Goal: Transaction & Acquisition: Obtain resource

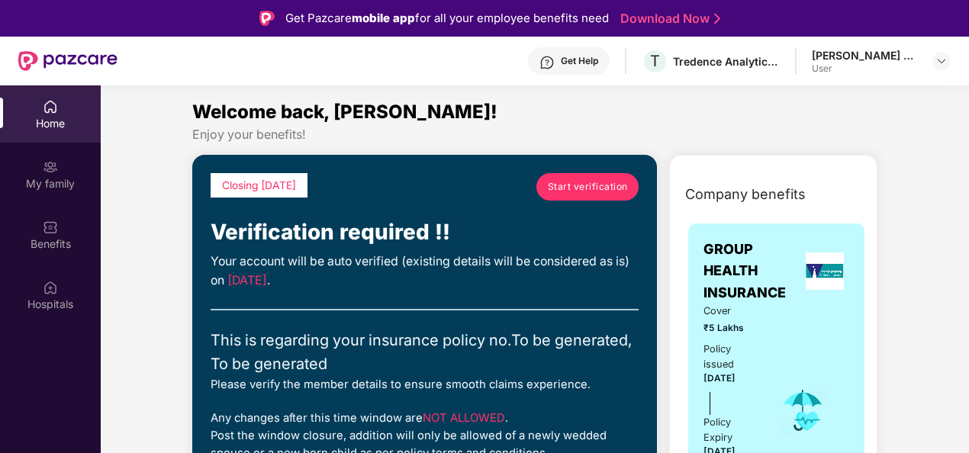
click at [558, 174] on link "Start verification" at bounding box center [587, 186] width 102 height 27
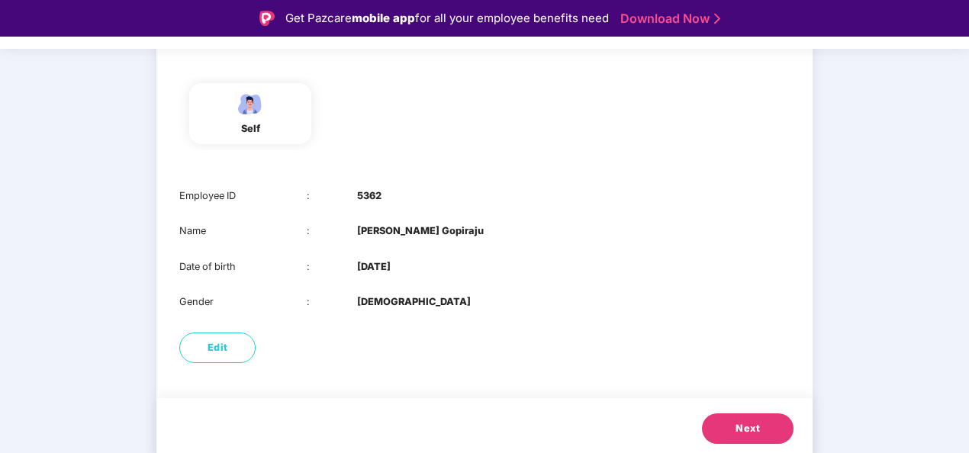
scroll to position [148, 0]
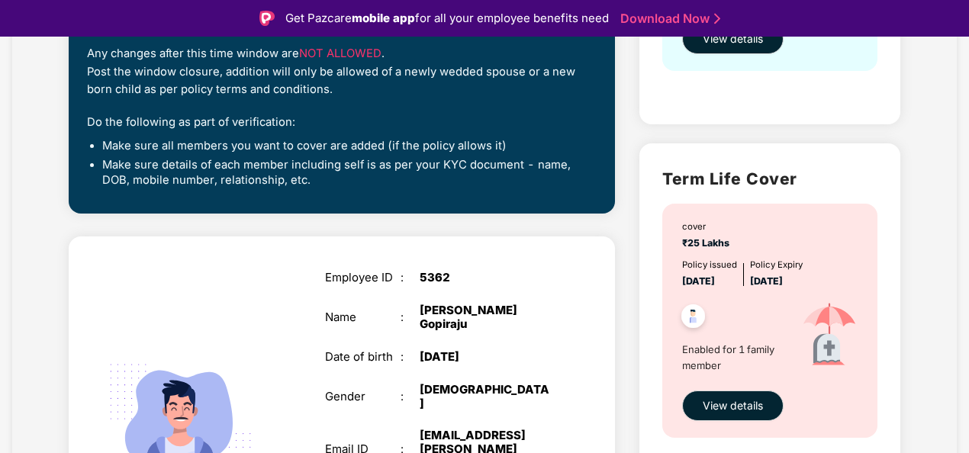
scroll to position [368, 0]
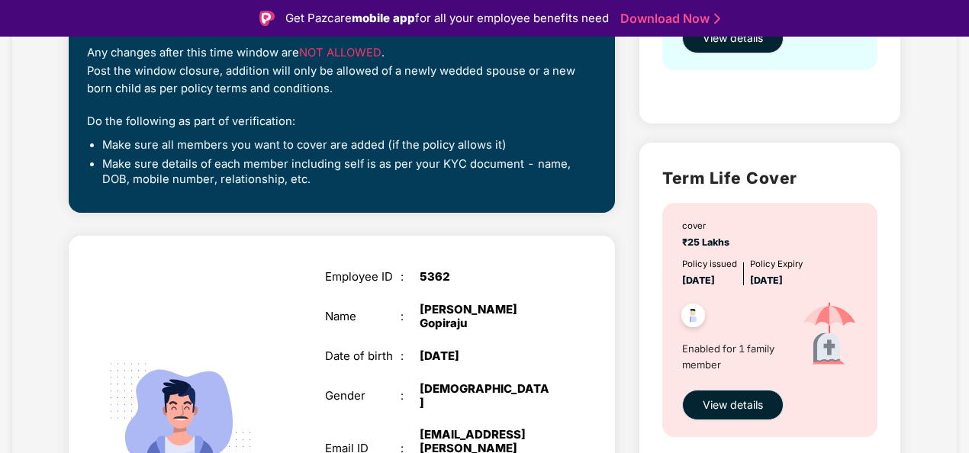
click at [748, 395] on button "View details" at bounding box center [732, 405] width 101 height 31
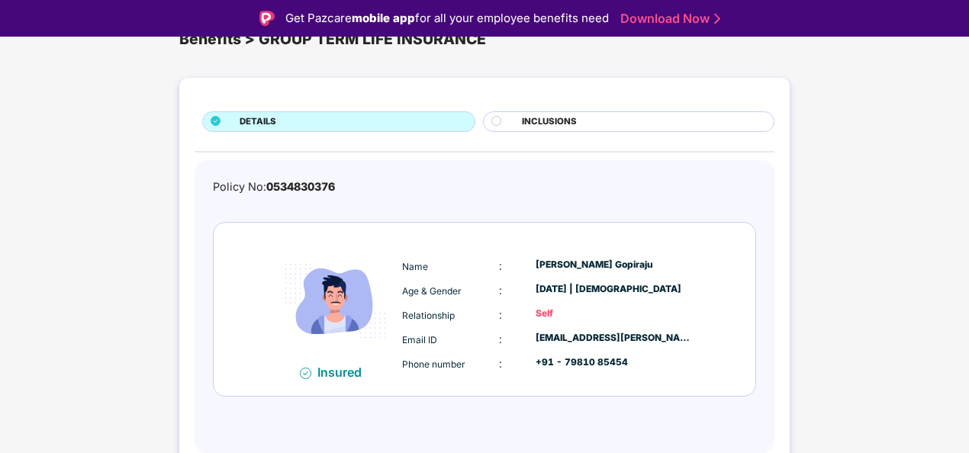
scroll to position [0, 0]
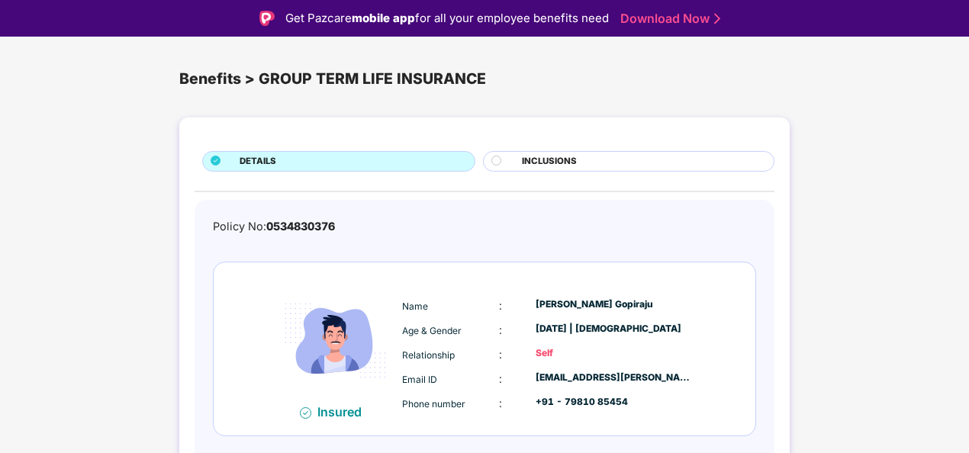
click at [571, 159] on span "INCLUSIONS" at bounding box center [549, 162] width 55 height 14
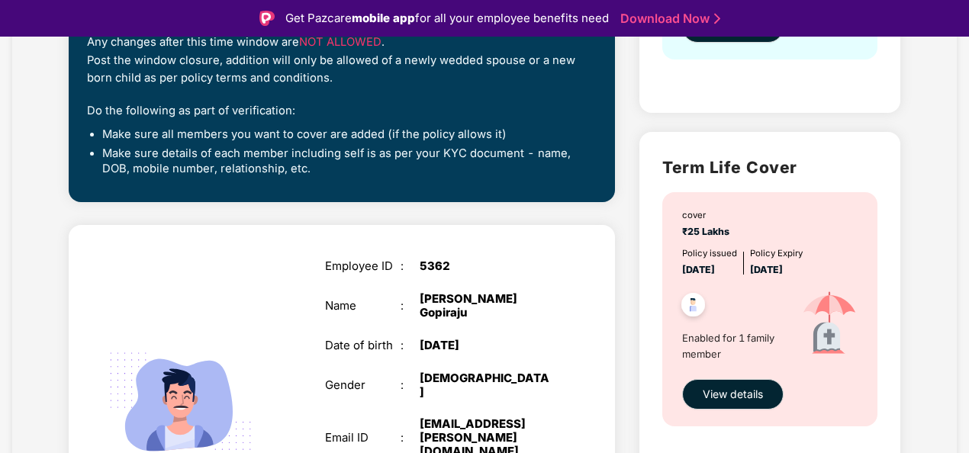
scroll to position [380, 0]
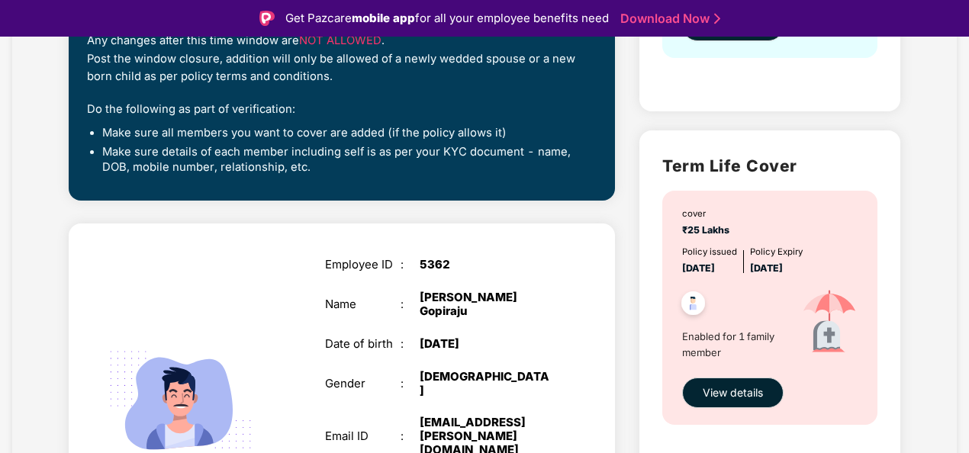
click at [664, 393] on div "cover ₹25 Lakhs Policy issued 04 Oct 2024 Policy Expiry 03 Oct 2025 Enabled for…" at bounding box center [769, 307] width 215 height 233
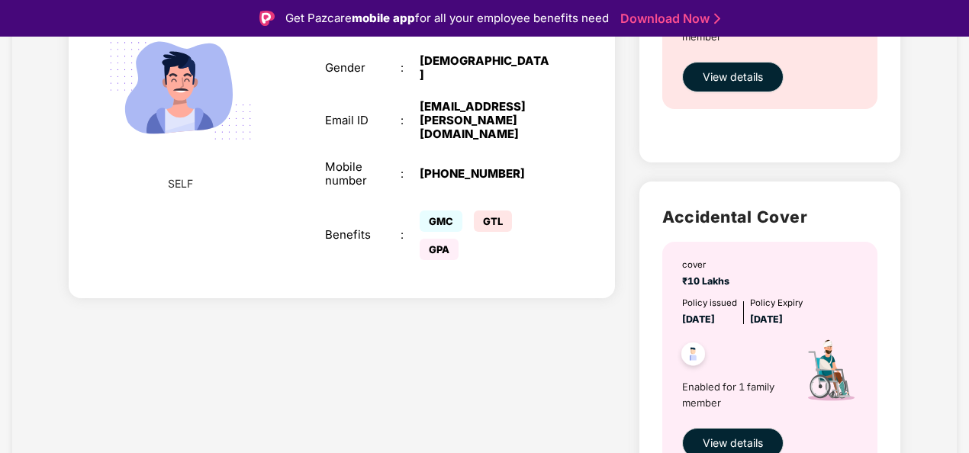
scroll to position [706, 0]
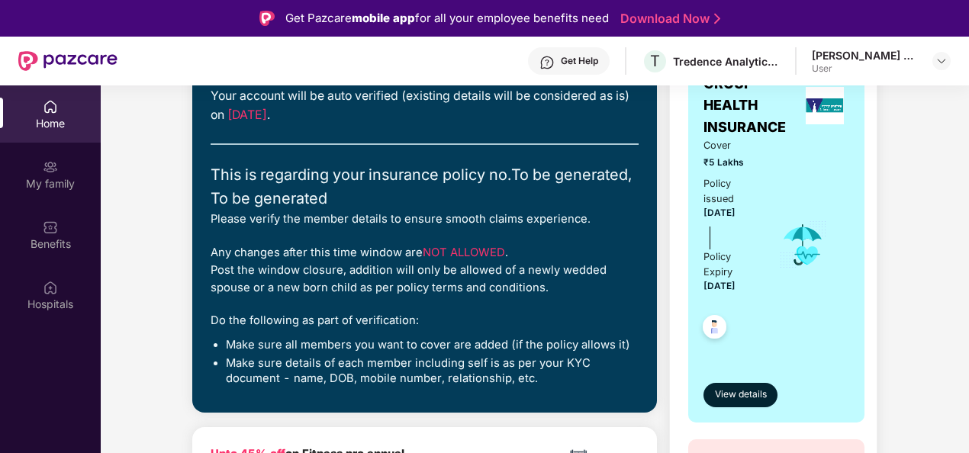
scroll to position [166, 0]
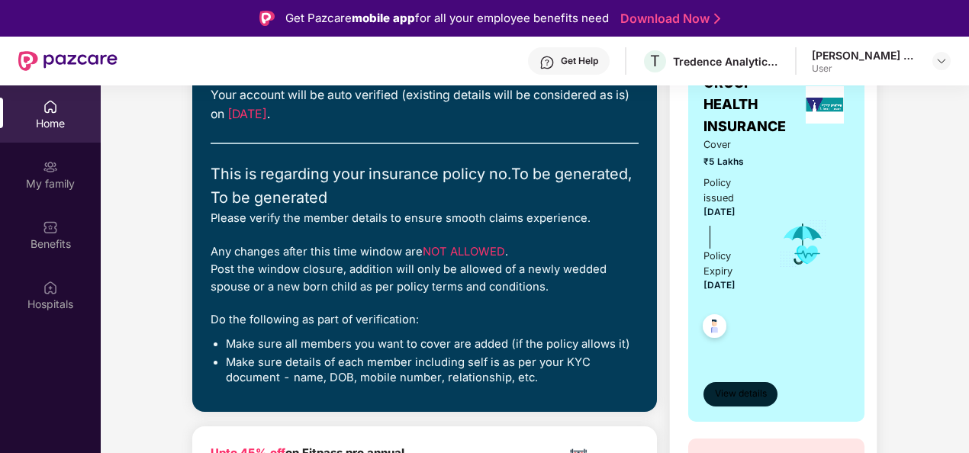
click at [744, 401] on span "View details" at bounding box center [741, 394] width 52 height 14
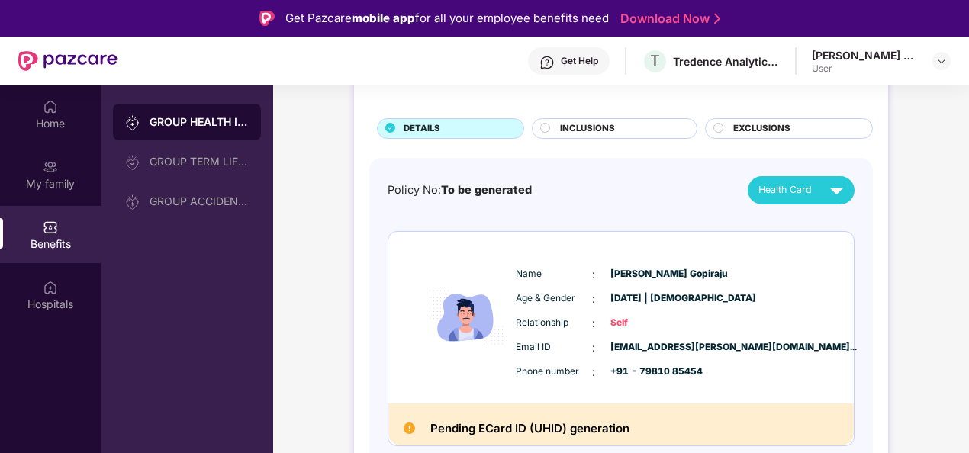
scroll to position [78, 0]
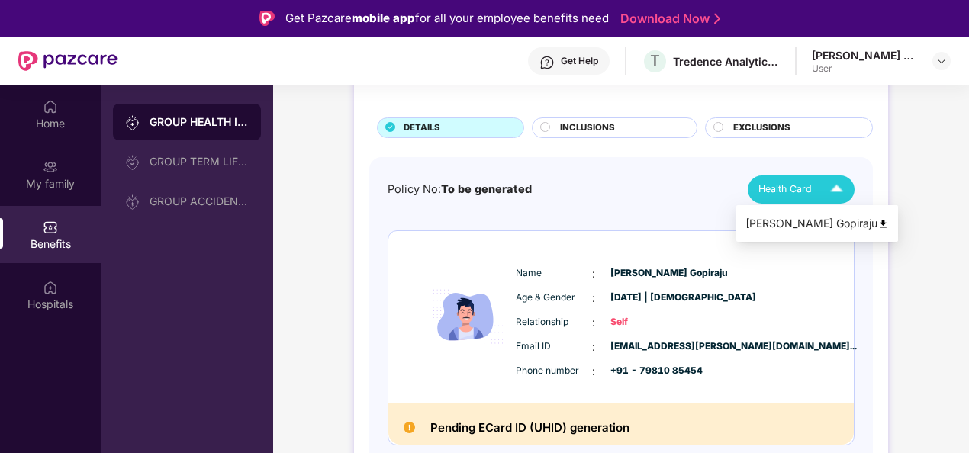
click at [819, 182] on div "Health Card" at bounding box center [804, 189] width 92 height 27
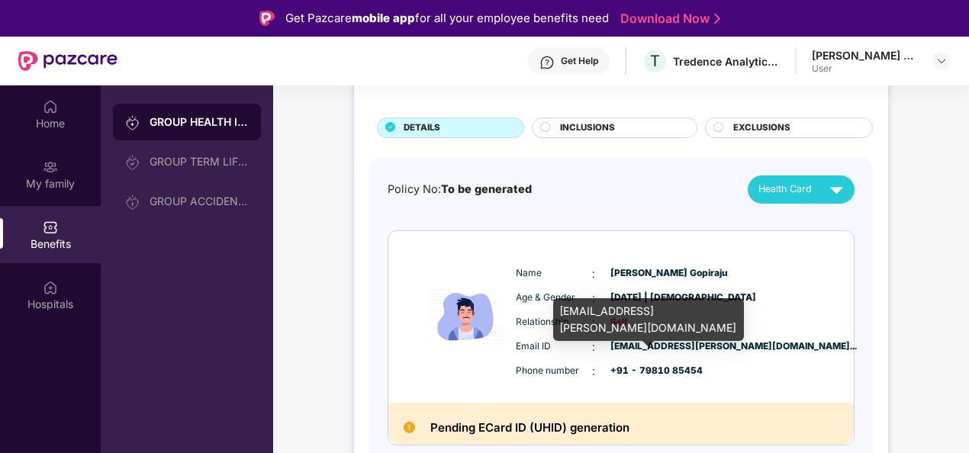
click at [638, 340] on span "gopiraju.yamparala@tredence.co..." at bounding box center [648, 346] width 76 height 14
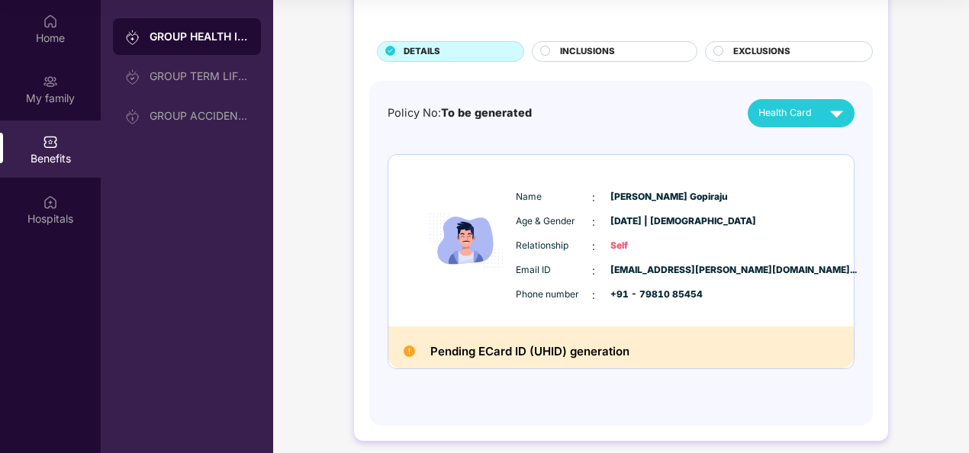
scroll to position [53, 0]
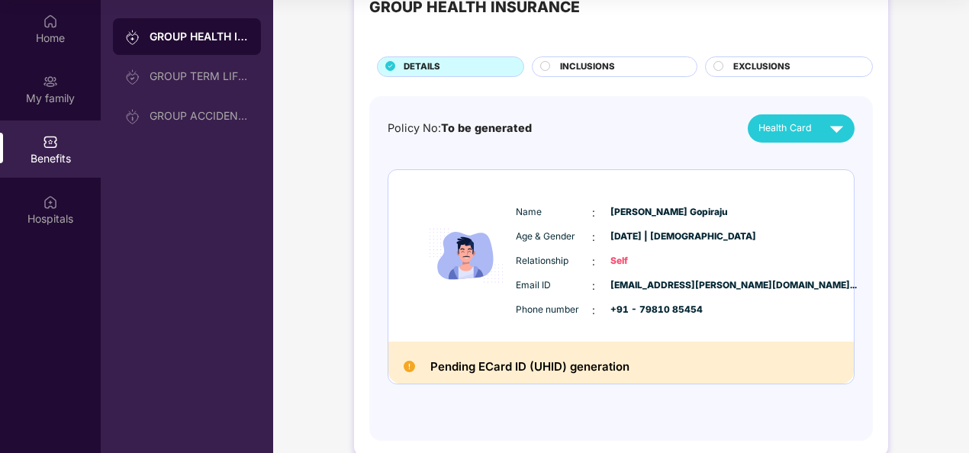
click at [468, 247] on img at bounding box center [466, 256] width 92 height 126
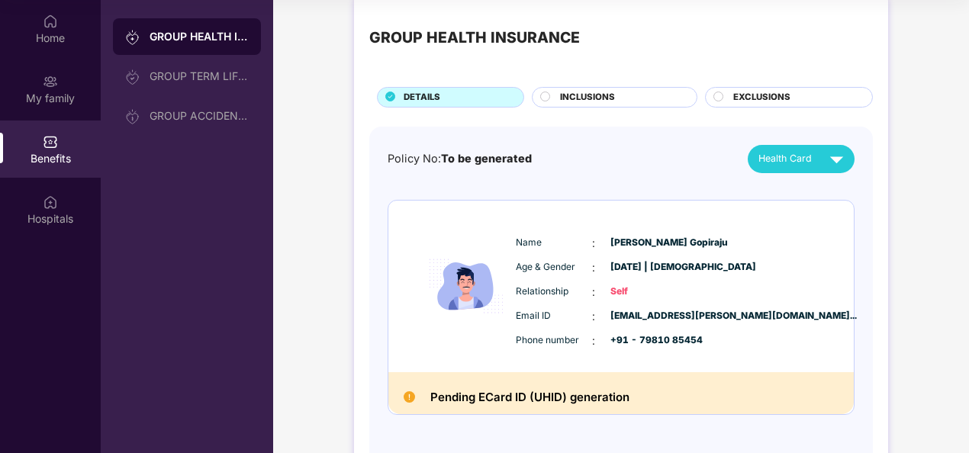
scroll to position [0, 0]
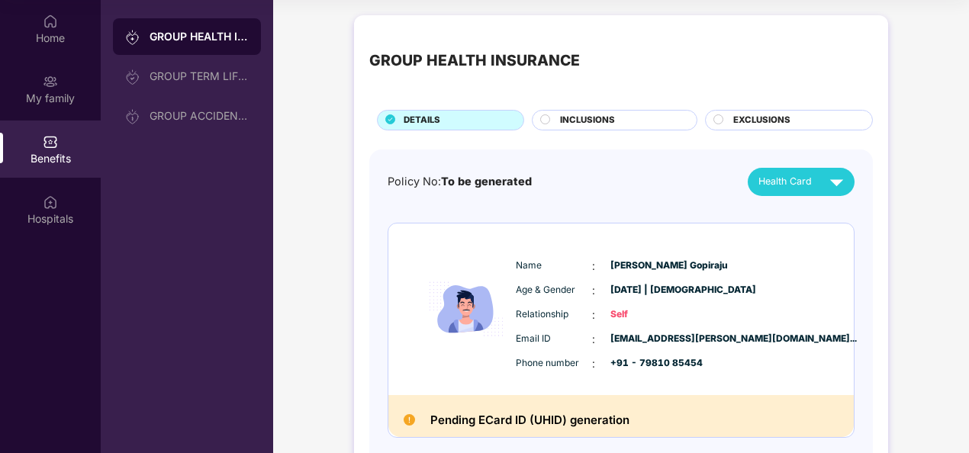
click at [560, 122] on span "INCLUSIONS" at bounding box center [587, 121] width 55 height 14
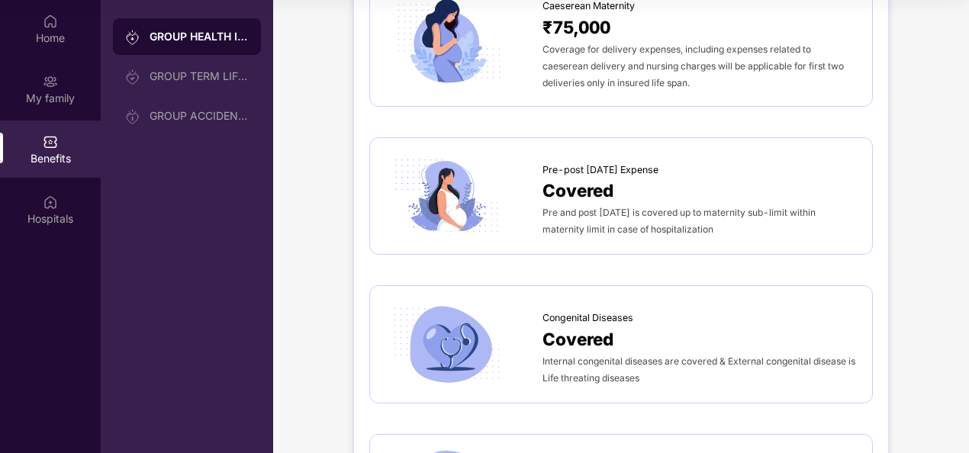
scroll to position [1751, 0]
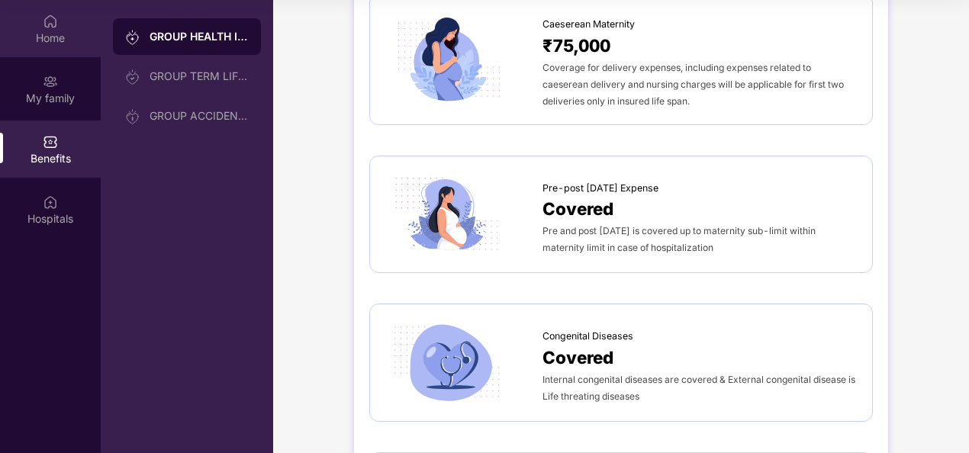
click at [66, 49] on div "Home" at bounding box center [50, 28] width 101 height 57
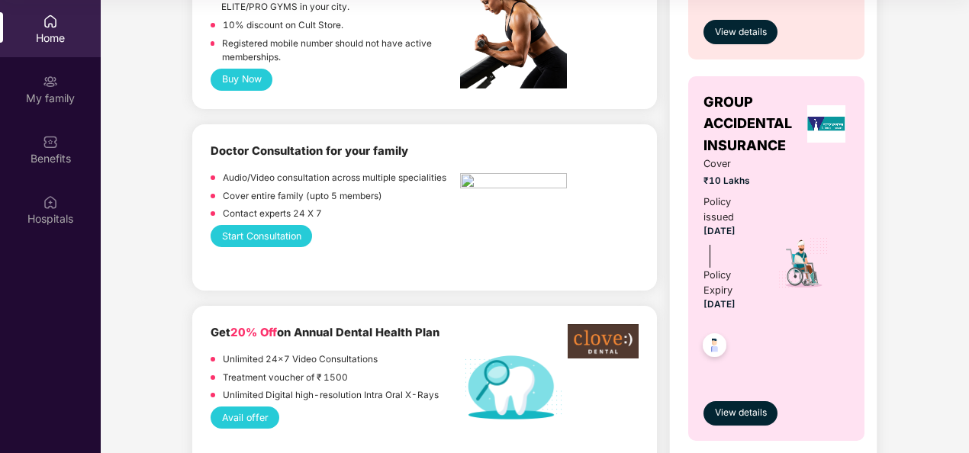
scroll to position [825, 0]
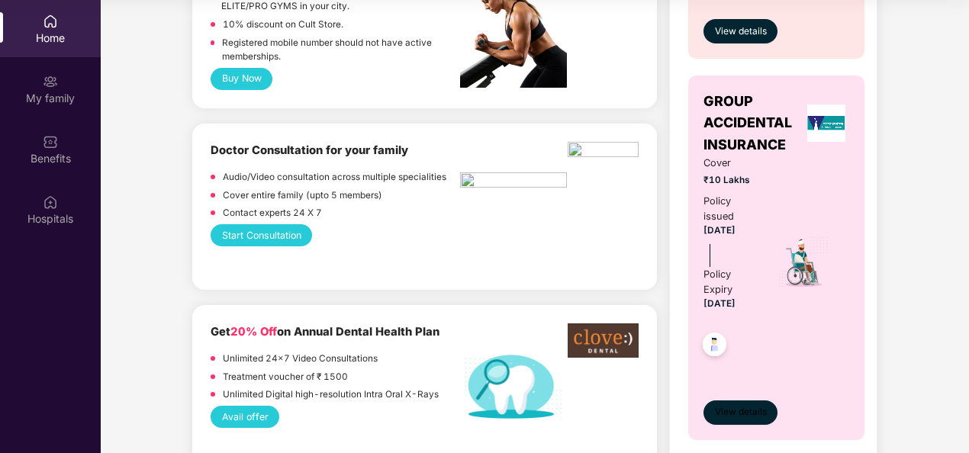
click at [743, 412] on span "View details" at bounding box center [741, 412] width 52 height 14
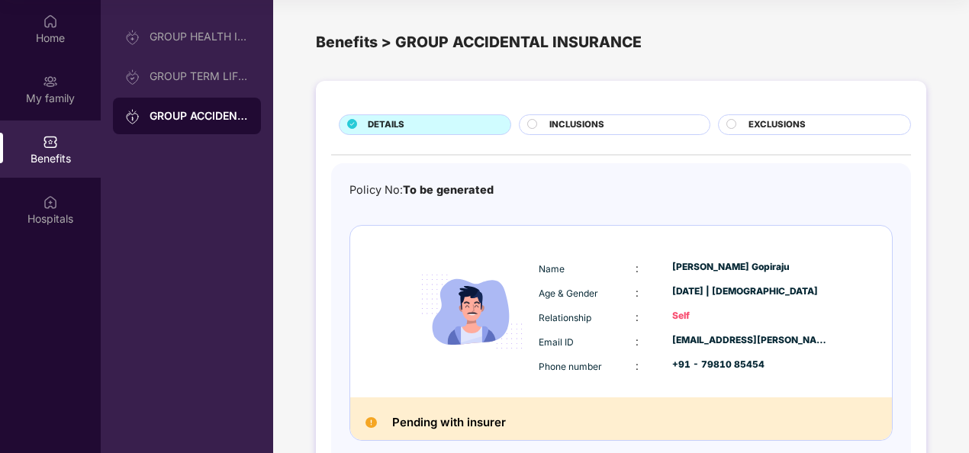
click at [598, 120] on span "INCLUSIONS" at bounding box center [576, 125] width 55 height 14
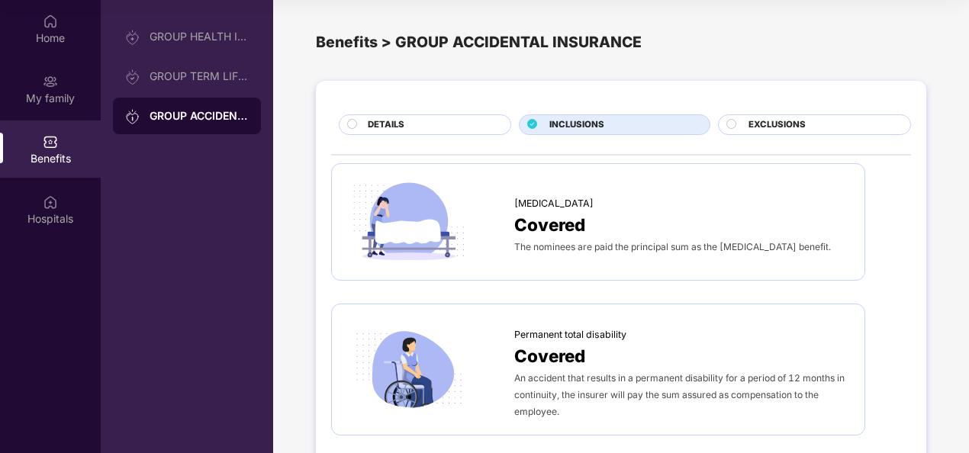
scroll to position [336, 0]
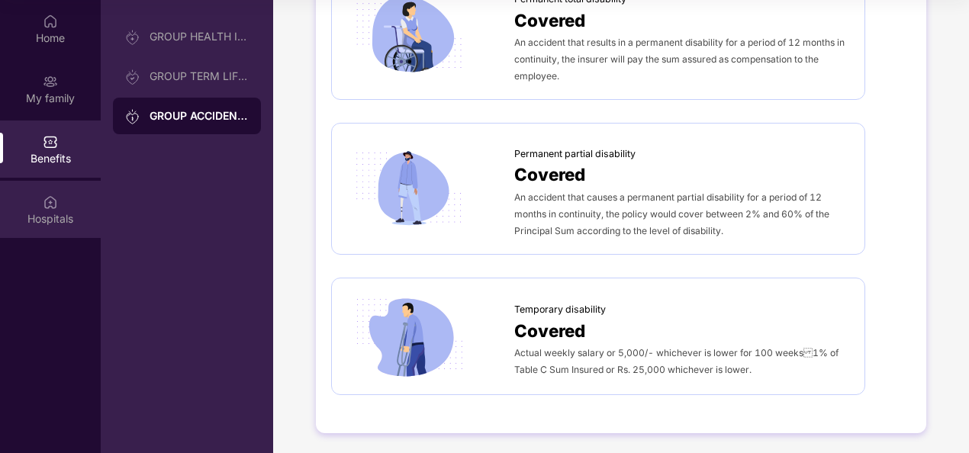
click at [46, 209] on img at bounding box center [50, 202] width 15 height 15
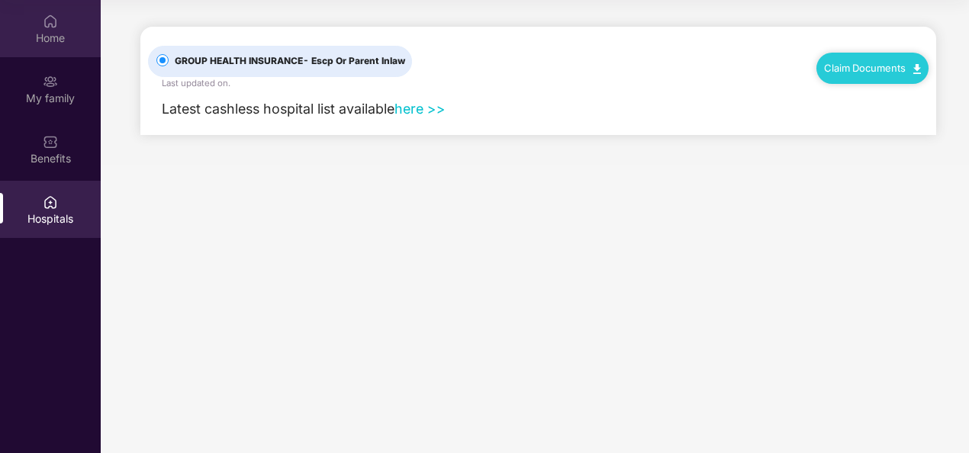
click at [58, 31] on div "Home" at bounding box center [50, 38] width 101 height 15
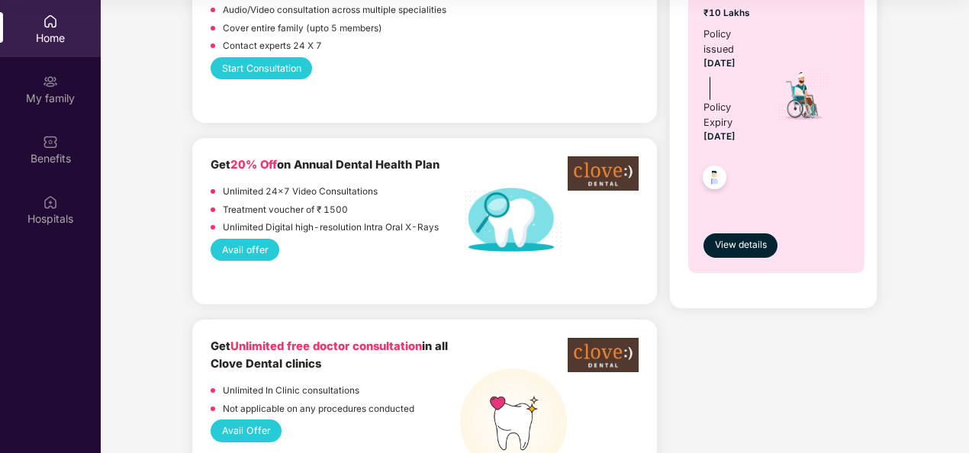
scroll to position [993, 0]
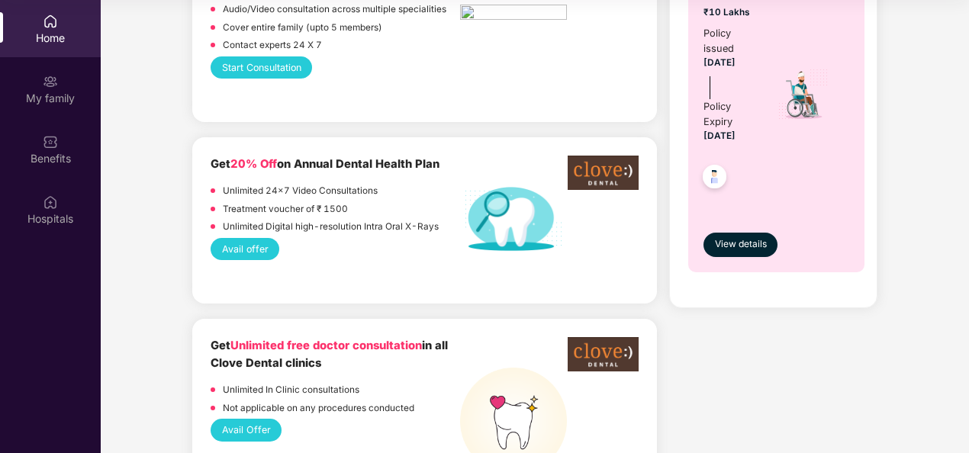
click at [250, 249] on button "Avail offer" at bounding box center [245, 249] width 69 height 22
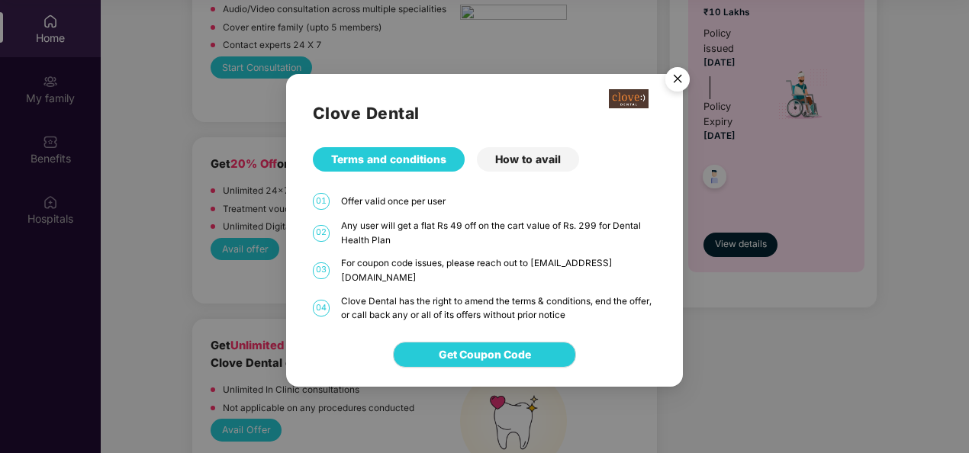
click at [529, 169] on div "How to avail" at bounding box center [528, 159] width 102 height 24
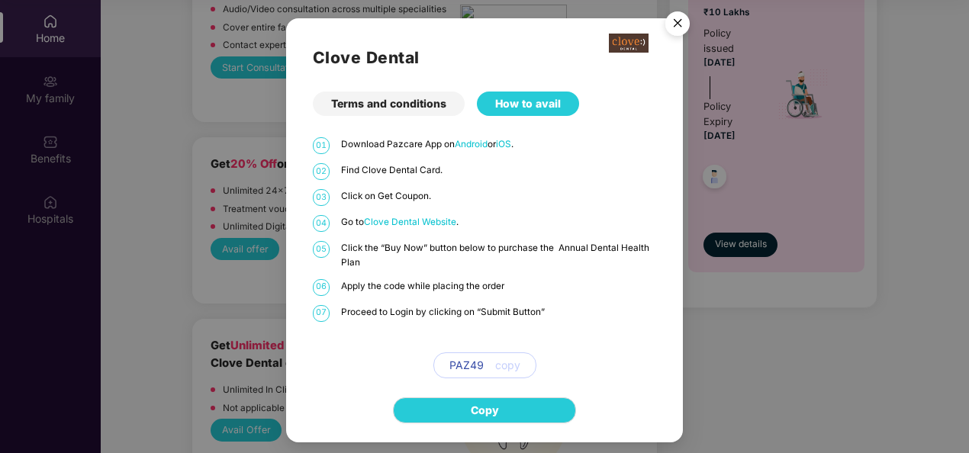
click at [676, 34] on img "Close" at bounding box center [677, 26] width 43 height 43
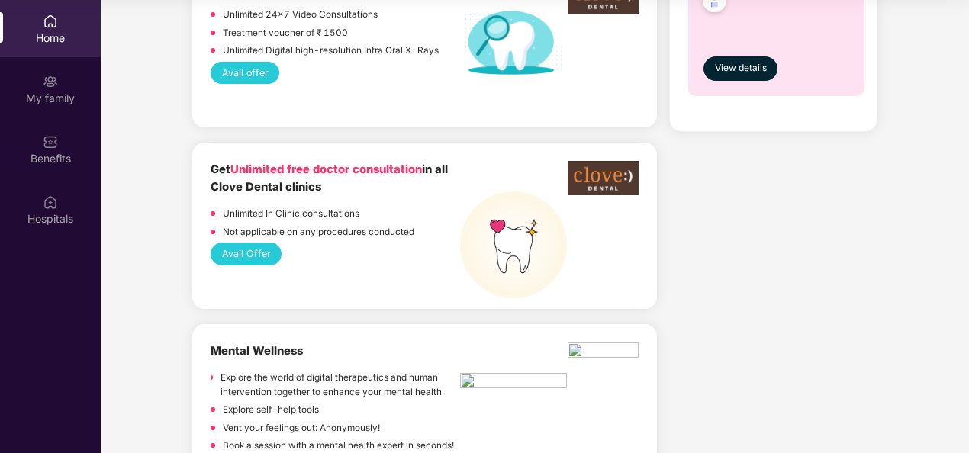
scroll to position [1170, 0]
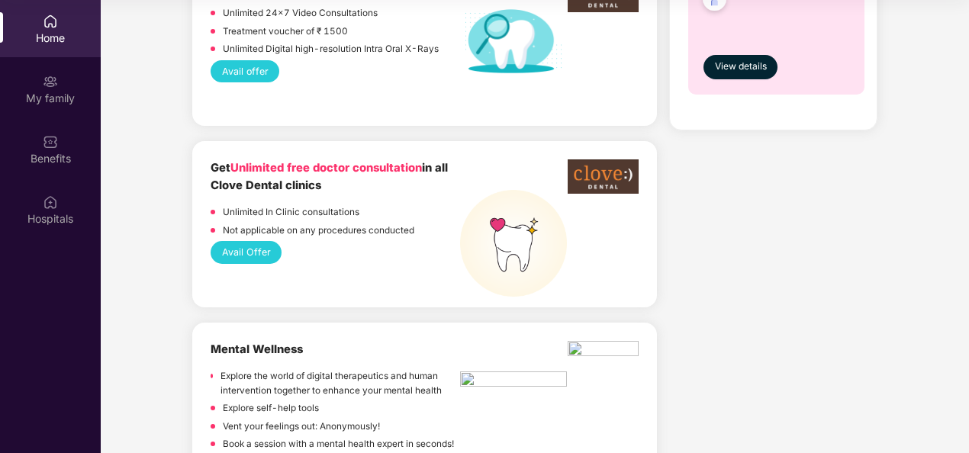
click at [237, 256] on button "Avail Offer" at bounding box center [246, 252] width 71 height 22
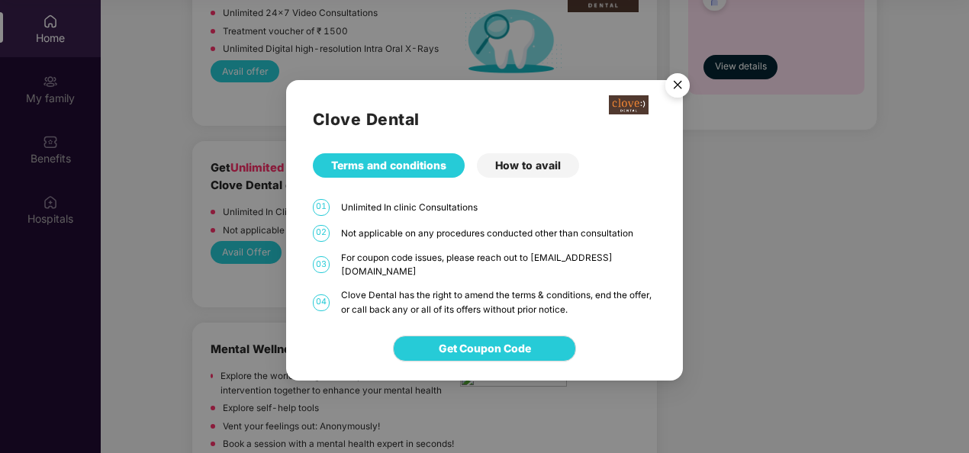
click at [536, 174] on div "How to avail" at bounding box center [528, 165] width 102 height 24
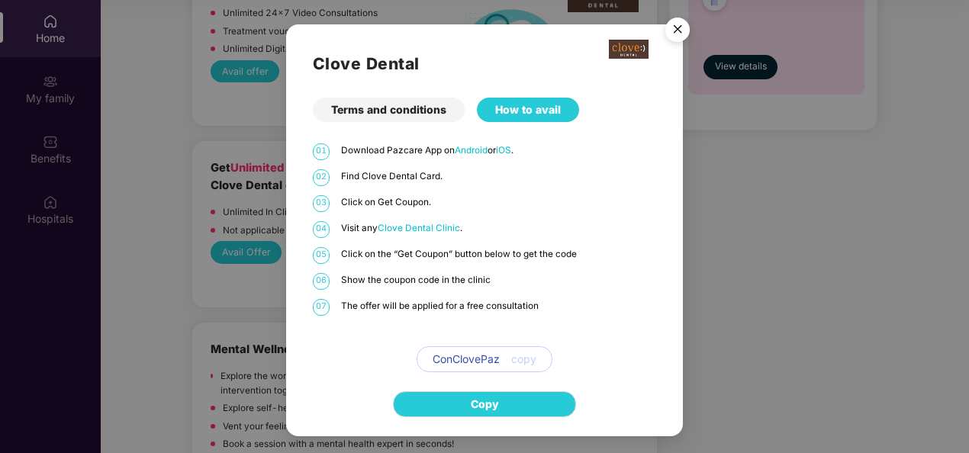
click at [422, 227] on span "Clove Dental Clinic" at bounding box center [419, 228] width 82 height 11
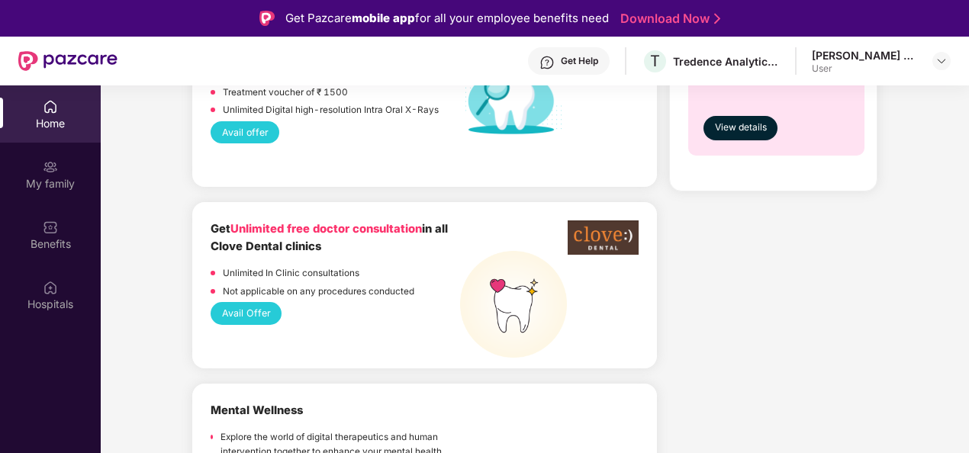
scroll to position [1196, 0]
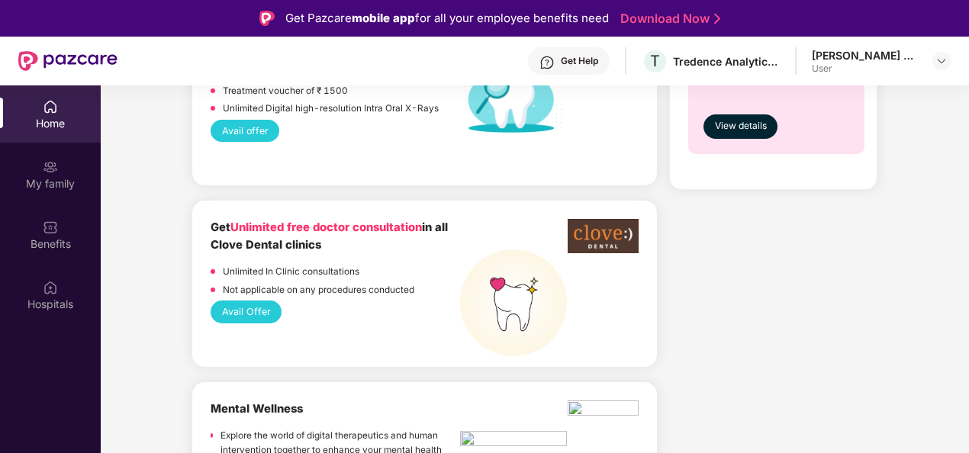
click at [255, 307] on button "Avail Offer" at bounding box center [246, 312] width 71 height 22
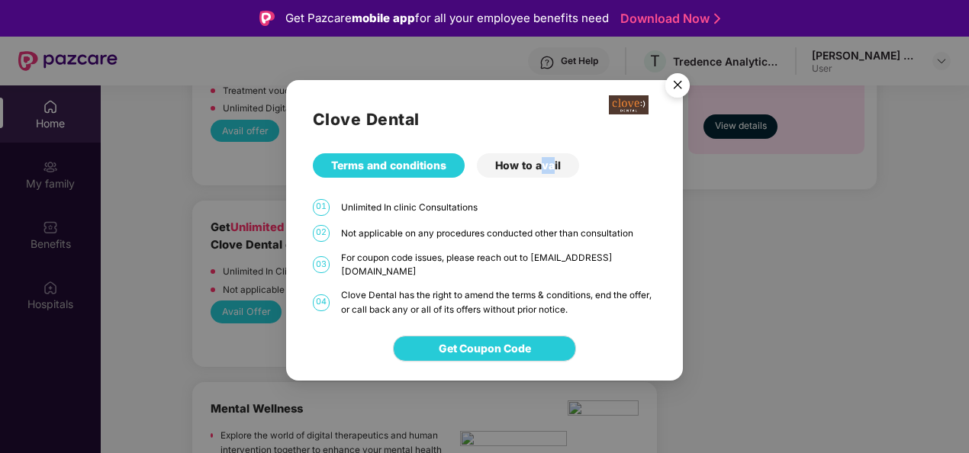
drag, startPoint x: 552, startPoint y: 157, endPoint x: 538, endPoint y: 175, distance: 22.9
click at [538, 175] on div "Clove Dental Terms and conditions How to avail 01 Unlimited In clinic Consultat…" at bounding box center [484, 198] width 397 height 236
click at [538, 175] on div "How to avail" at bounding box center [528, 165] width 102 height 24
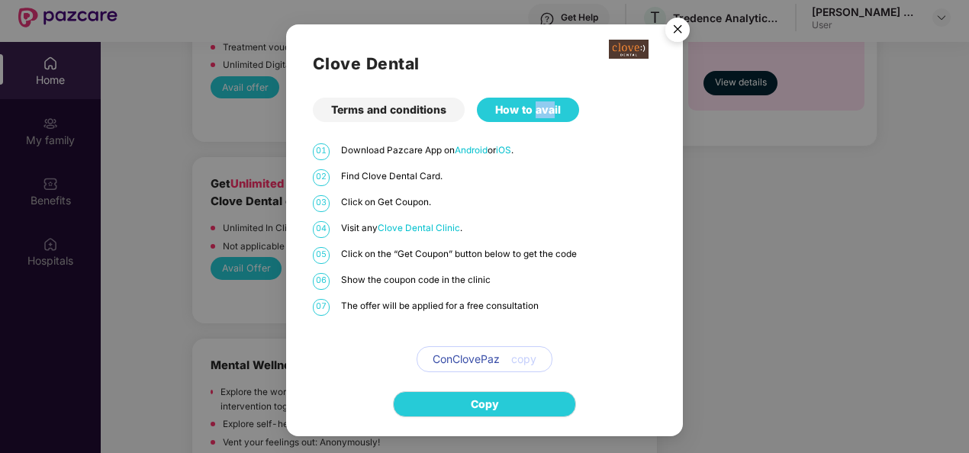
scroll to position [44, 0]
click at [536, 193] on div "01 Download Pazcare App on Android or iOS . 02 Find Clove Dental Card. 03 Click…" at bounding box center [484, 257] width 343 height 229
click at [675, 32] on img "Close" at bounding box center [677, 32] width 43 height 43
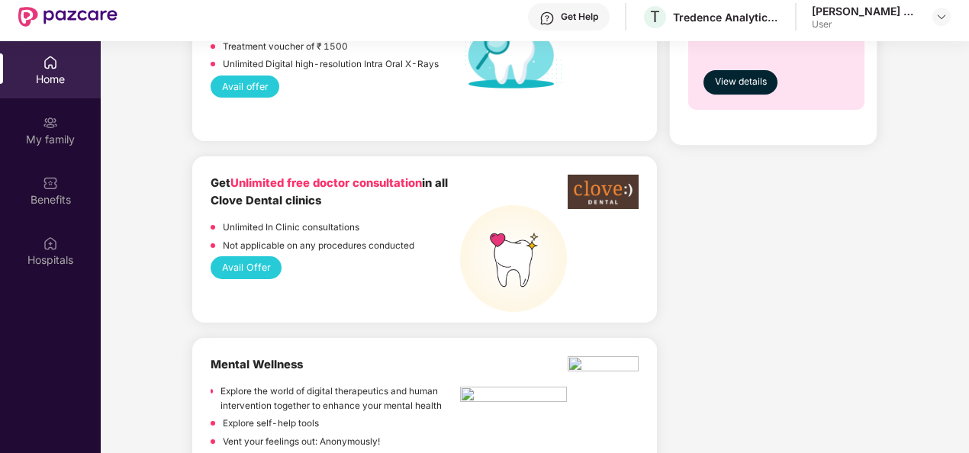
click at [246, 260] on button "Avail Offer" at bounding box center [246, 267] width 71 height 22
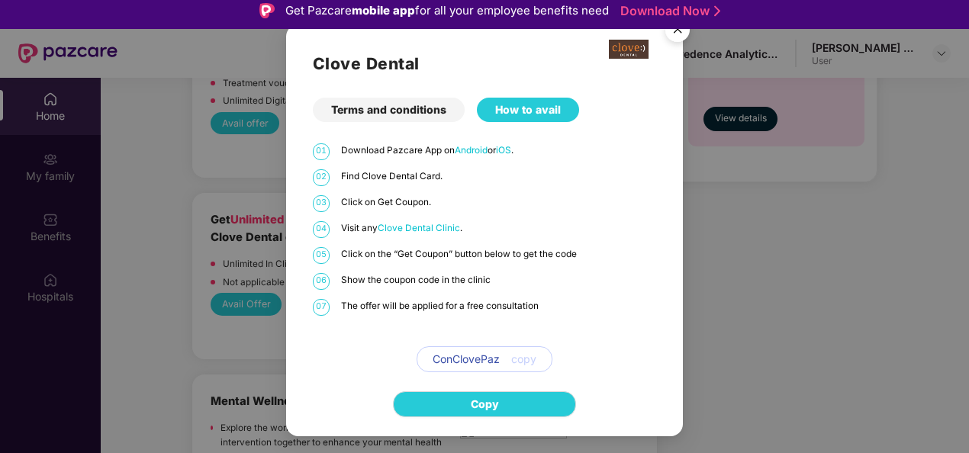
scroll to position [0, 0]
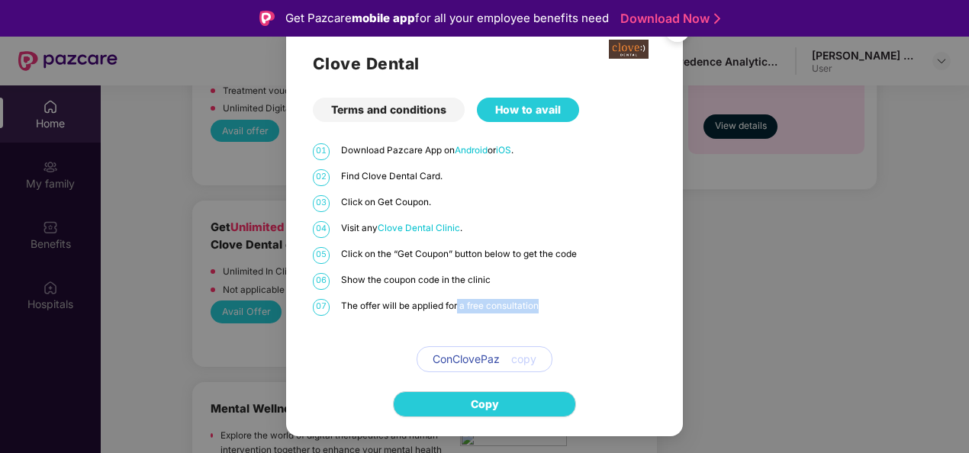
drag, startPoint x: 458, startPoint y: 307, endPoint x: 579, endPoint y: 315, distance: 120.8
click at [579, 315] on div "07 The offer will be applied for a free consultation" at bounding box center [484, 307] width 343 height 17
click at [554, 307] on p "The offer will be applied for a free consultation" at bounding box center [498, 306] width 315 height 14
drag, startPoint x: 554, startPoint y: 307, endPoint x: 487, endPoint y: 291, distance: 69.0
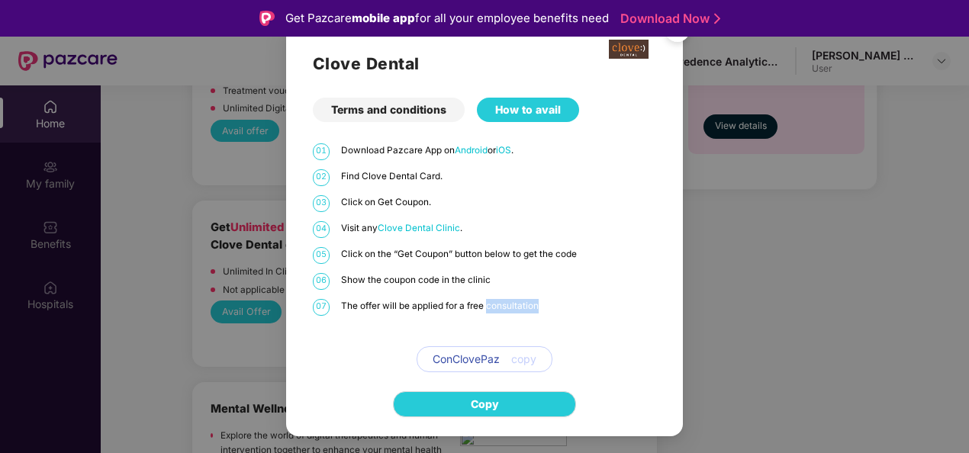
click at [487, 291] on div "01 Download Pazcare App on Android or iOS . 02 Find Clove Dental Card. 03 Click…" at bounding box center [484, 257] width 343 height 229
click at [507, 311] on p "The offer will be applied for a free consultation" at bounding box center [498, 306] width 315 height 14
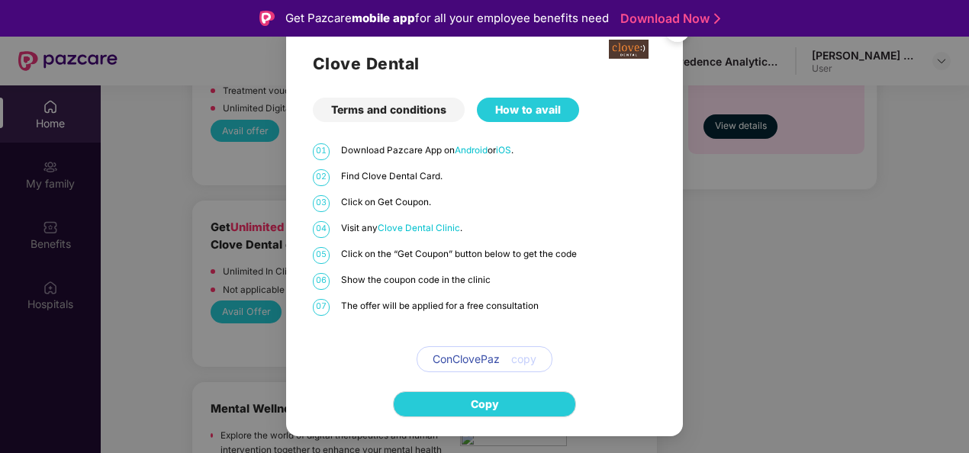
drag, startPoint x: 507, startPoint y: 311, endPoint x: 567, endPoint y: 327, distance: 62.2
click at [567, 327] on div "01 Download Pazcare App on Android or iOS . 02 Find Clove Dental Card. 03 Click…" at bounding box center [484, 257] width 343 height 229
click at [429, 306] on p "The offer will be applied for a free consultation" at bounding box center [498, 306] width 315 height 14
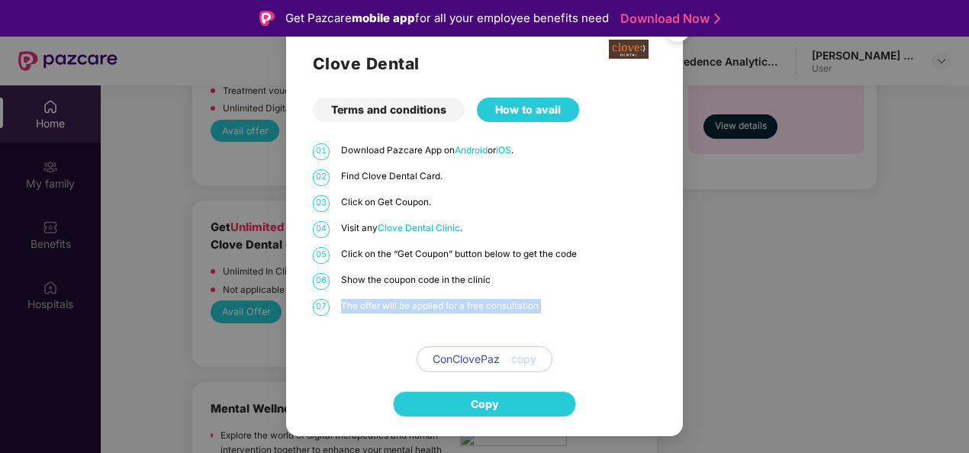
click at [429, 306] on p "The offer will be applied for a free consultation" at bounding box center [498, 306] width 315 height 14
click at [429, 308] on p "The offer will be applied for a free consultation" at bounding box center [498, 306] width 315 height 14
click at [680, 38] on img "Close" at bounding box center [677, 32] width 43 height 43
